Goal: Check status: Check status

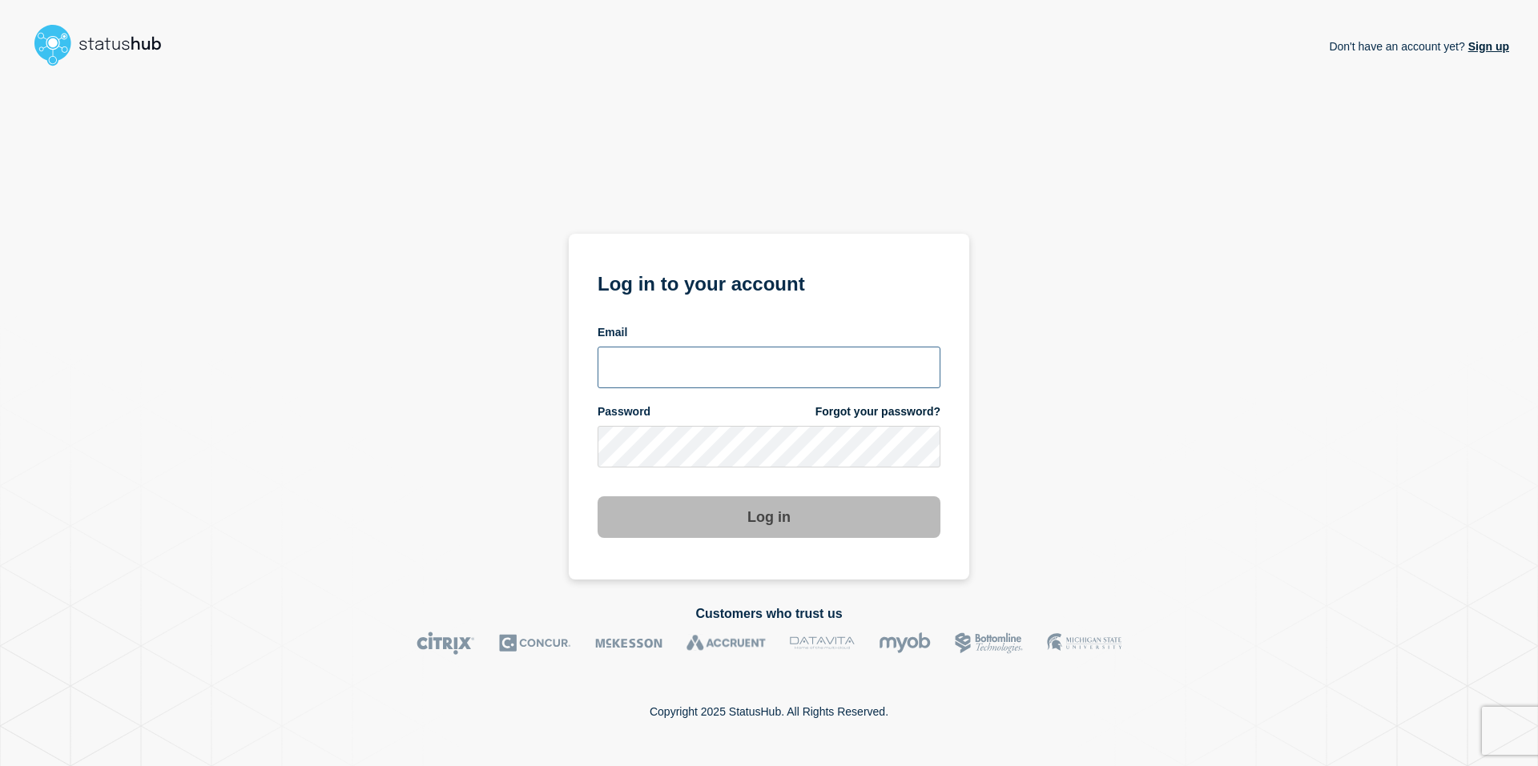
click at [706, 361] on input "email input" at bounding box center [768, 368] width 343 height 42
type input "rich1448@msu.edu"
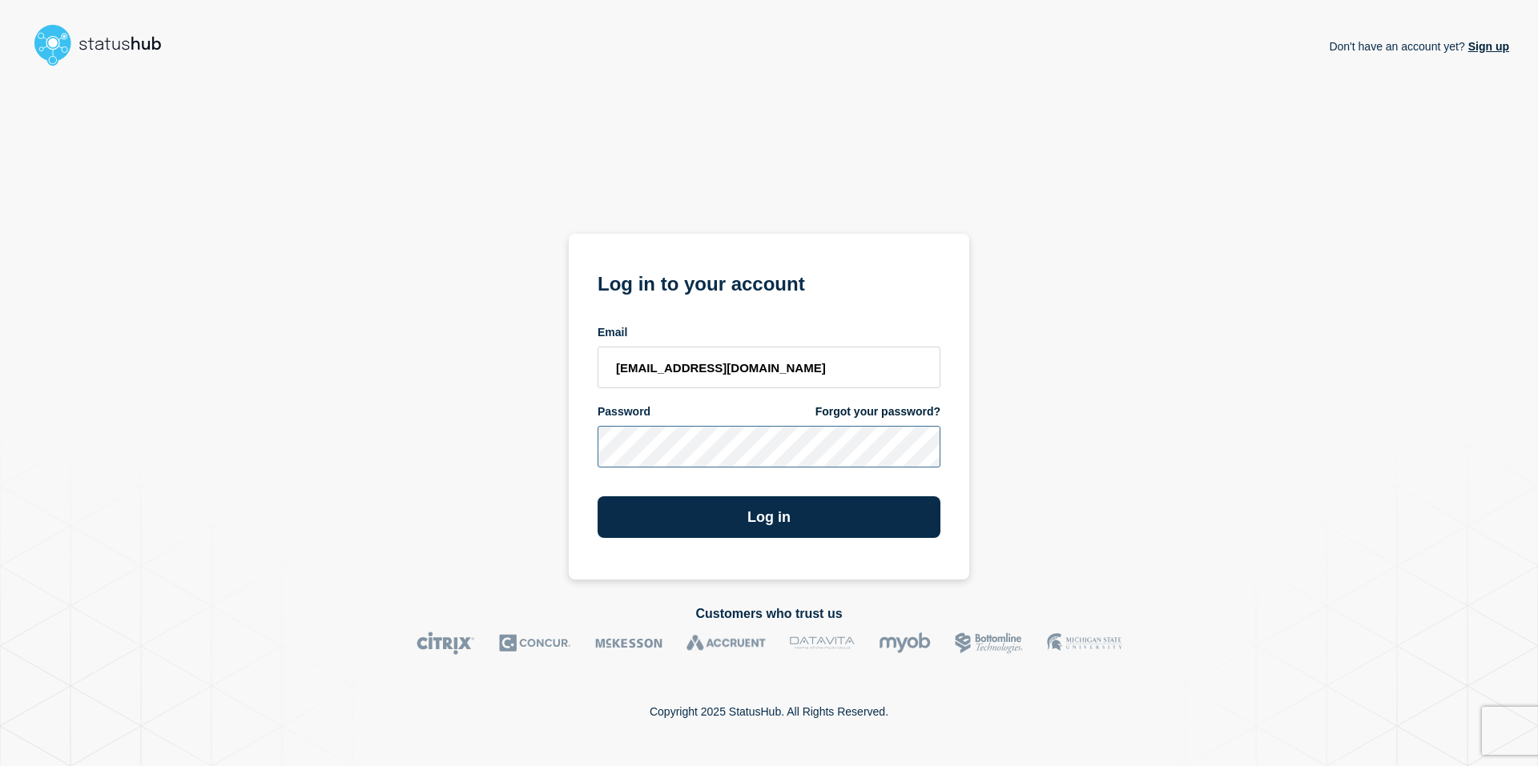
click at [597, 497] on button "Log in" at bounding box center [768, 518] width 343 height 42
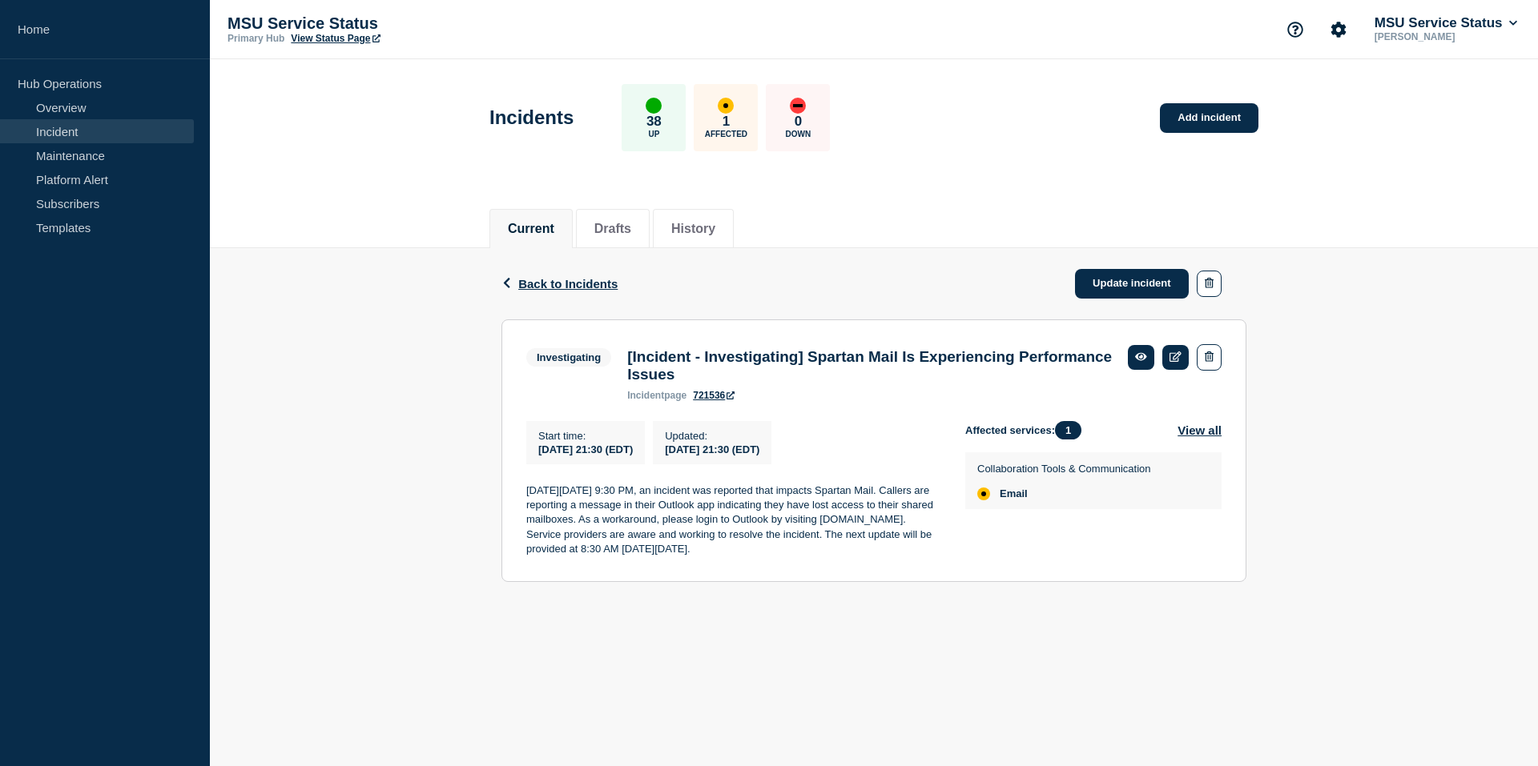
click at [714, 399] on link "721536" at bounding box center [714, 395] width 42 height 11
